Goal: Task Accomplishment & Management: Use online tool/utility

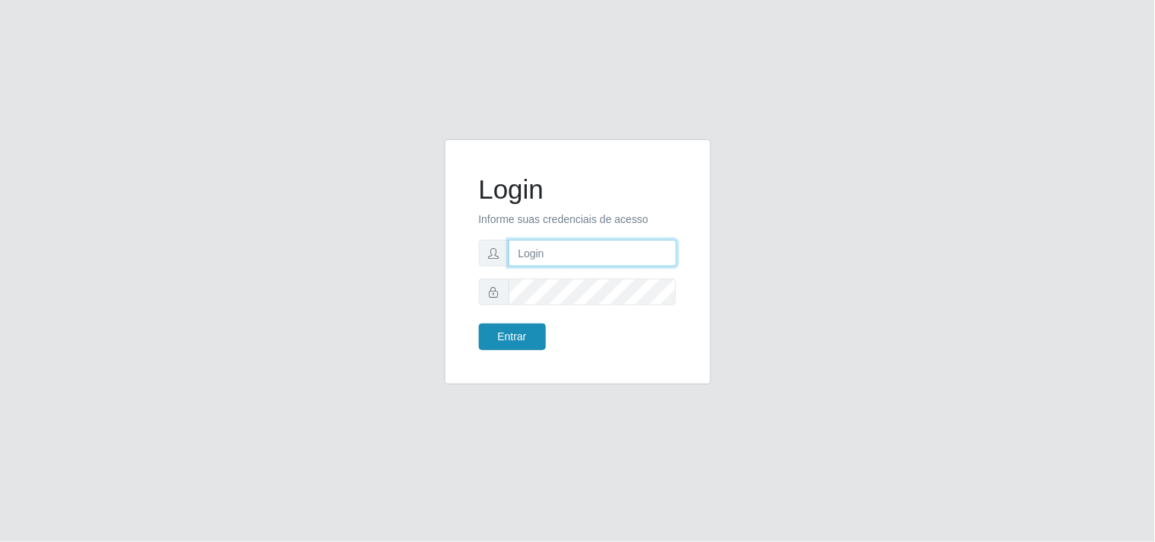
type input "[EMAIL_ADDRESS][DOMAIN_NAME]"
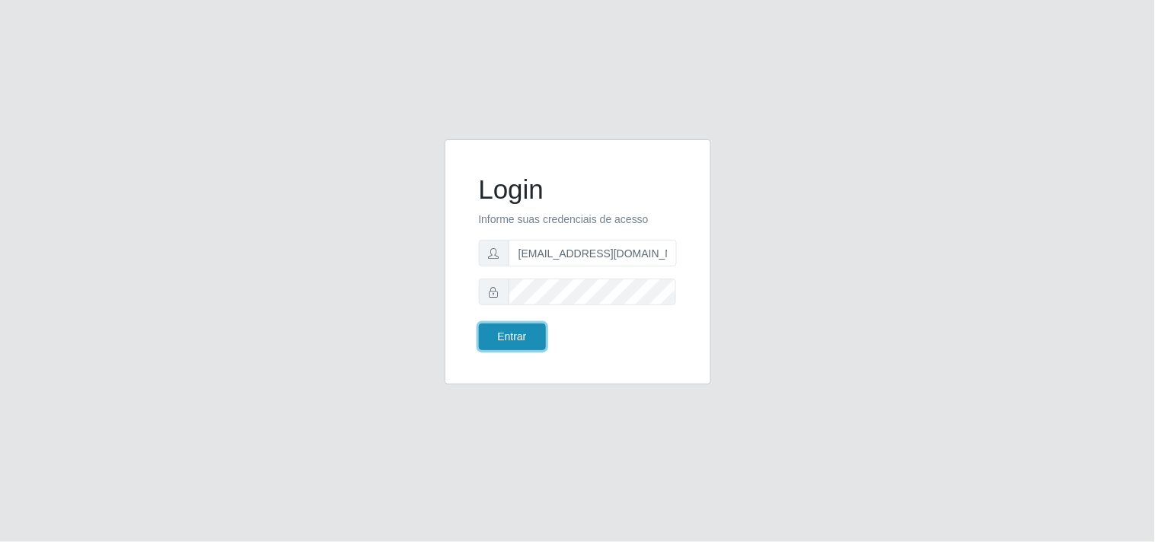
click at [519, 326] on button "Entrar" at bounding box center [512, 337] width 67 height 27
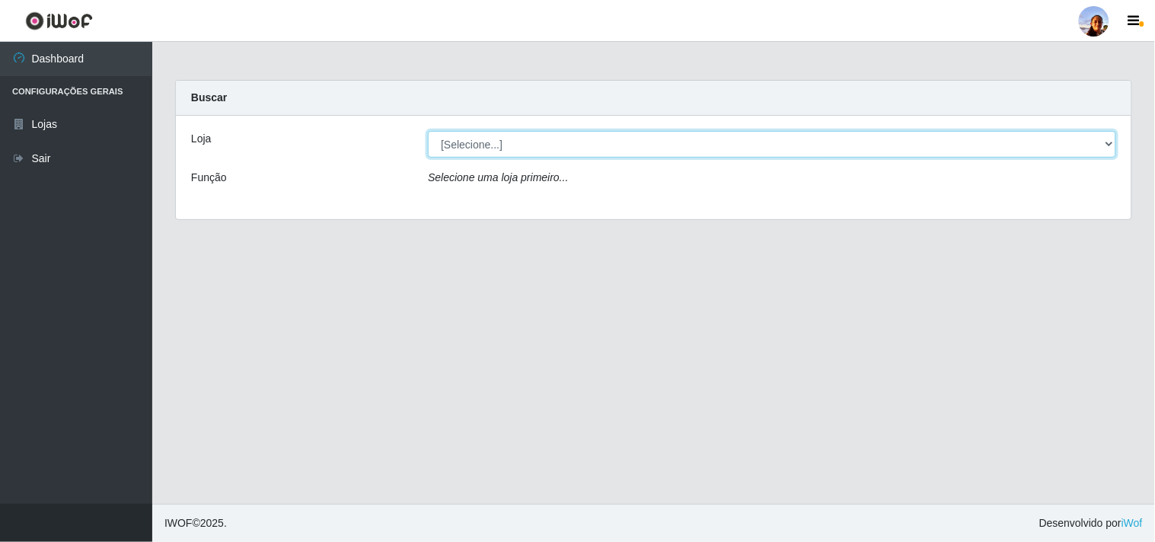
click at [509, 138] on select "[Selecione...] Supermercado [GEOGRAPHIC_DATA]" at bounding box center [772, 144] width 688 height 27
select select "166"
click at [428, 131] on select "[Selecione...] Supermercado [GEOGRAPHIC_DATA]" at bounding box center [772, 144] width 688 height 27
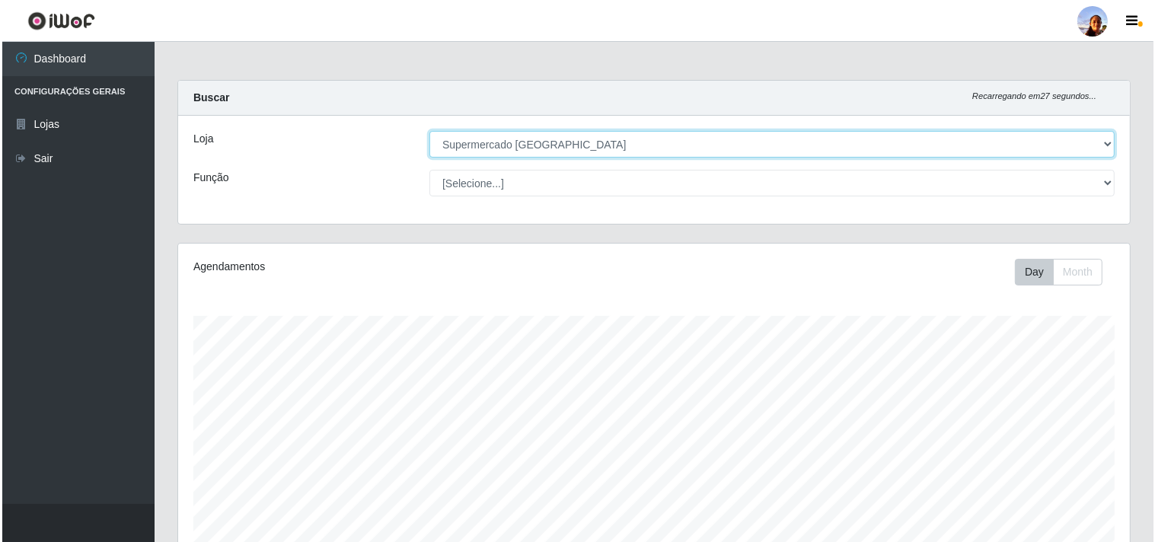
scroll to position [333, 0]
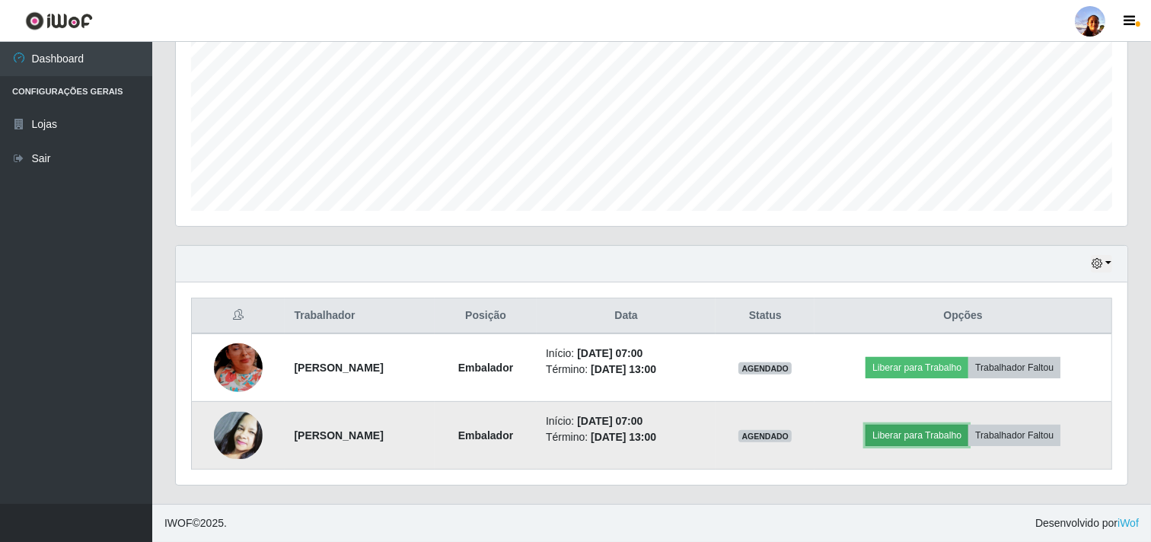
click at [895, 439] on button "Liberar para Trabalho" at bounding box center [917, 435] width 103 height 21
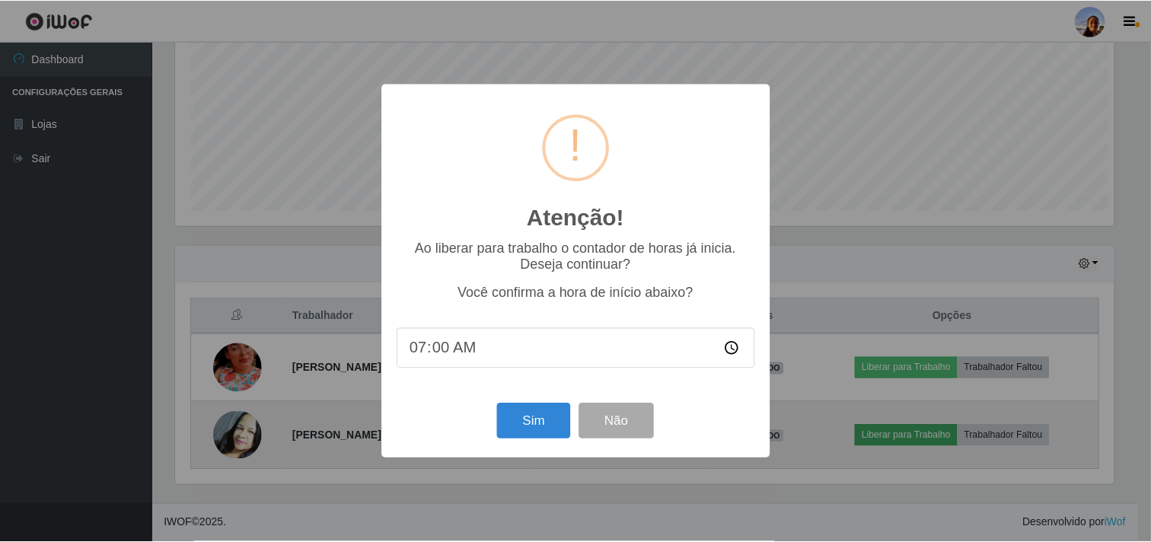
scroll to position [315, 942]
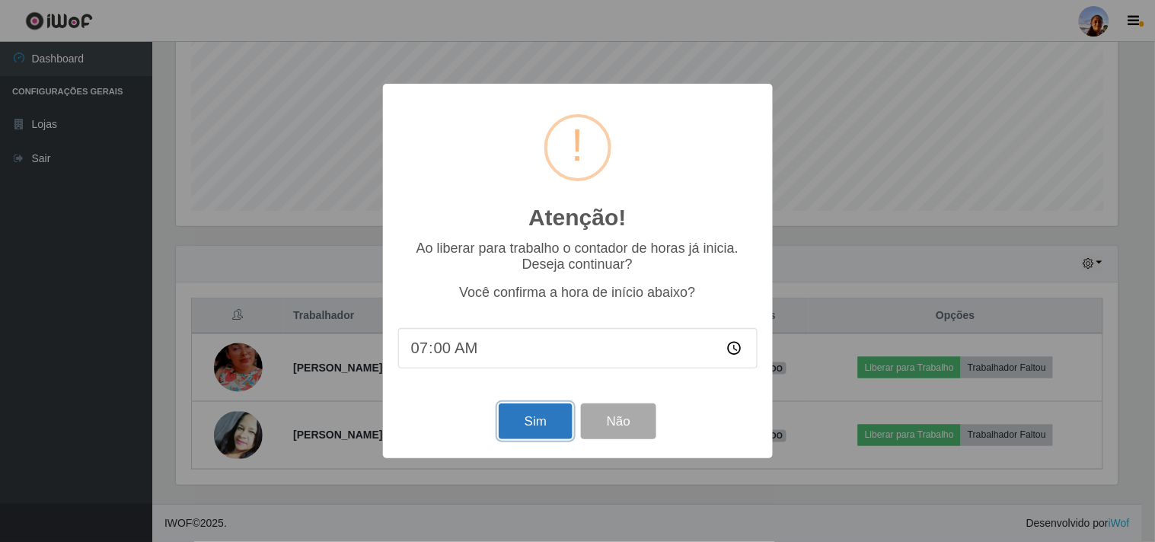
click at [524, 420] on button "Sim" at bounding box center [536, 422] width 74 height 36
